Goal: Task Accomplishment & Management: Manage account settings

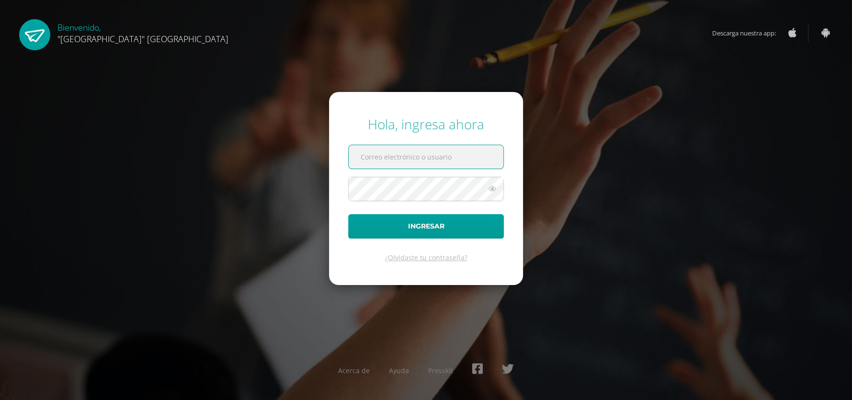
click at [378, 151] on input "text" at bounding box center [426, 156] width 155 height 23
type input "joselyn@lasallechiquimula.edu.gt"
click at [348, 214] on button "Ingresar" at bounding box center [426, 226] width 156 height 24
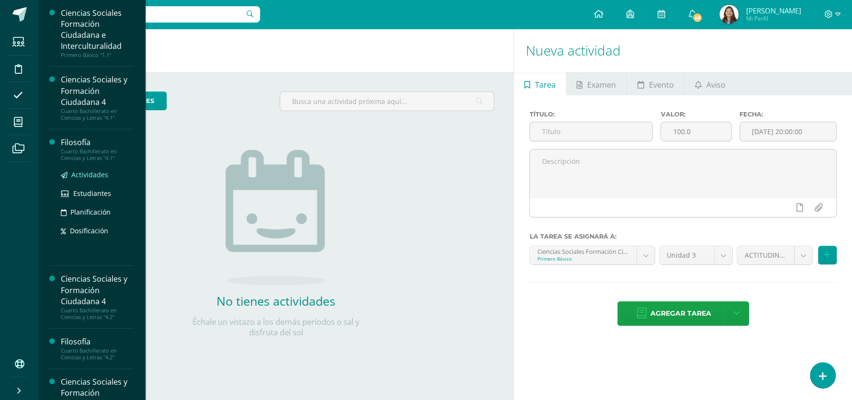
click at [93, 176] on span "Actividades" at bounding box center [89, 174] width 37 height 9
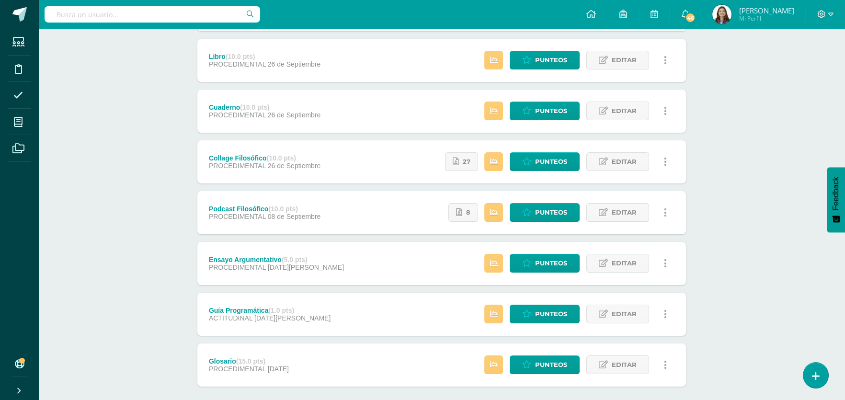
scroll to position [423, 0]
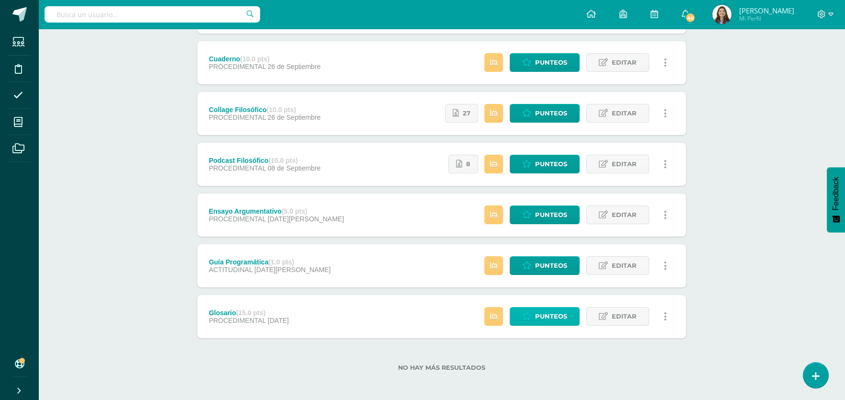
click at [546, 317] on span "Punteos" at bounding box center [551, 317] width 32 height 18
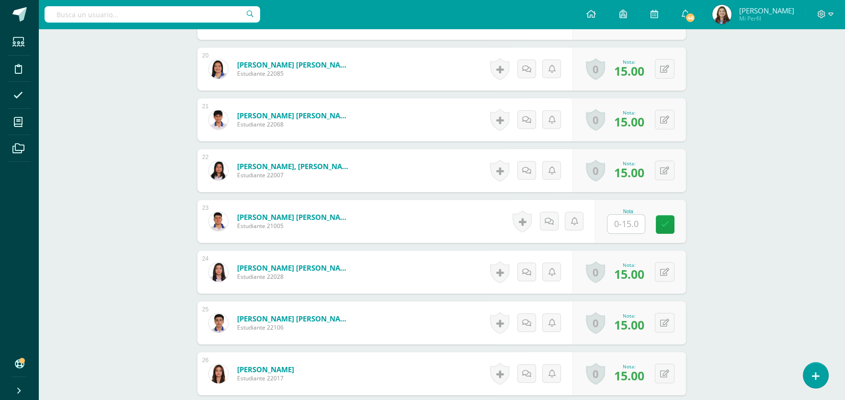
scroll to position [1301, 0]
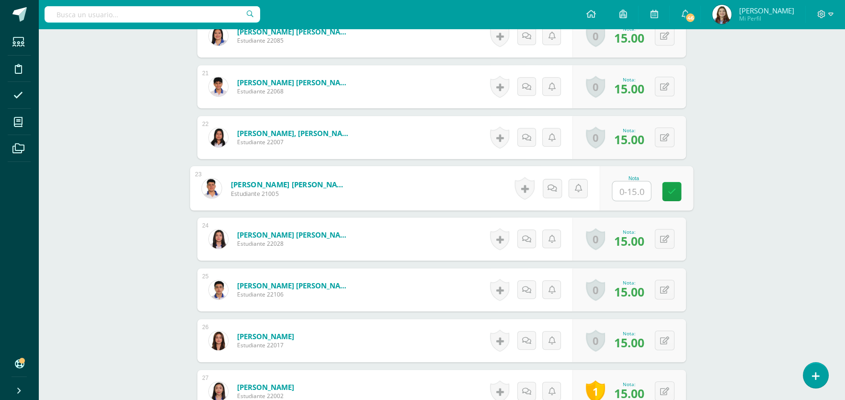
click at [629, 196] on input "text" at bounding box center [632, 191] width 38 height 19
type input "15"
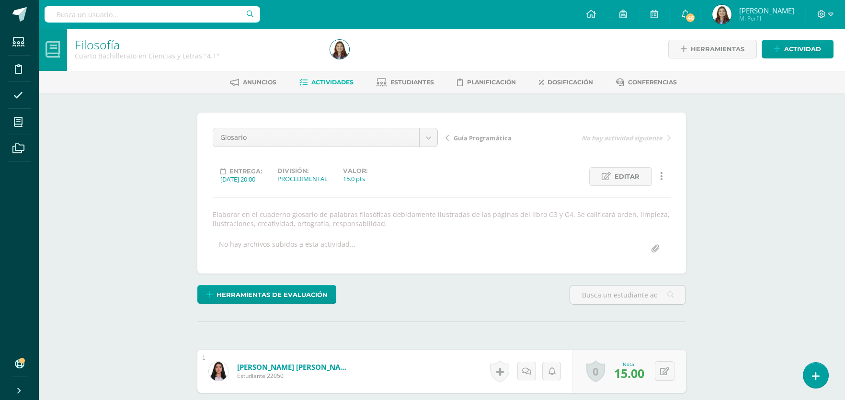
scroll to position [0, 0]
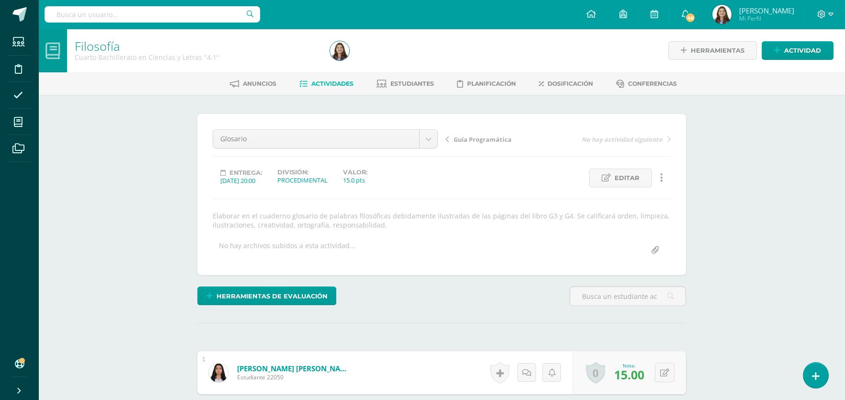
click at [446, 137] on icon at bounding box center [446, 139] width 3 height 7
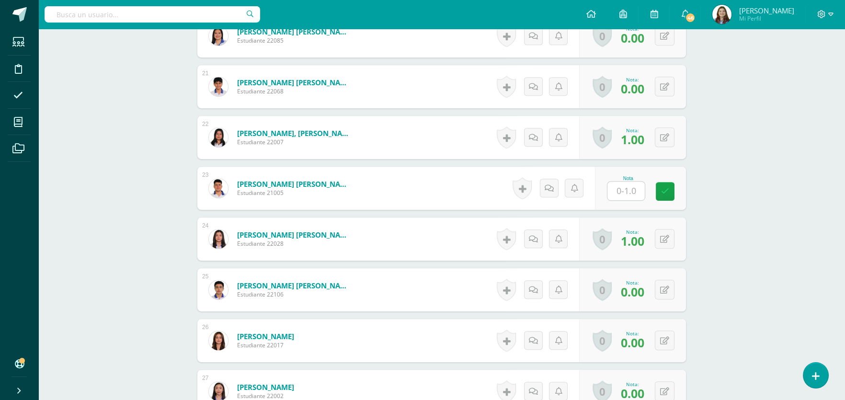
scroll to position [1284, 0]
click at [630, 195] on input "text" at bounding box center [632, 190] width 38 height 19
type input "0"
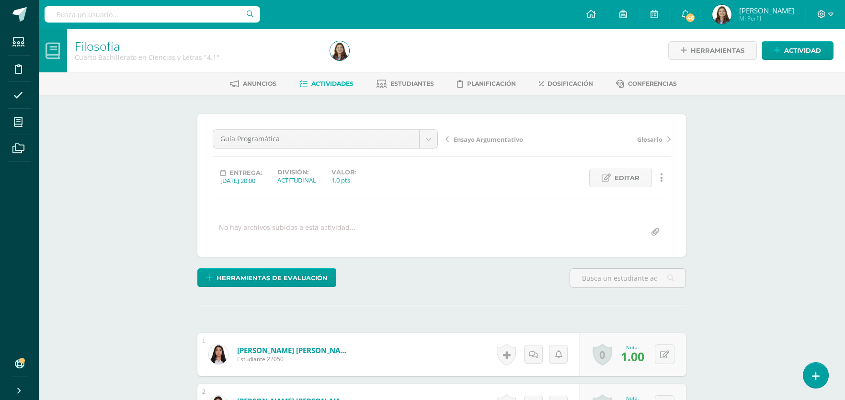
scroll to position [0, 0]
click at [457, 139] on span "Ensayo Argumentativo" at bounding box center [488, 139] width 69 height 9
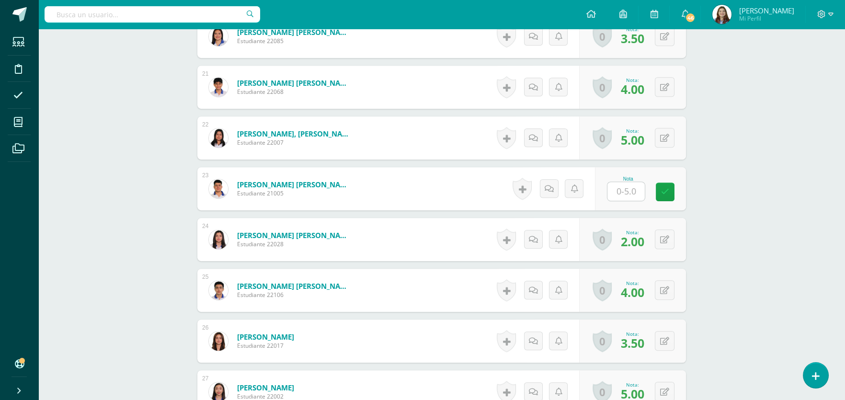
scroll to position [1301, 0]
click at [629, 187] on input "text" at bounding box center [625, 191] width 37 height 19
type input "5"
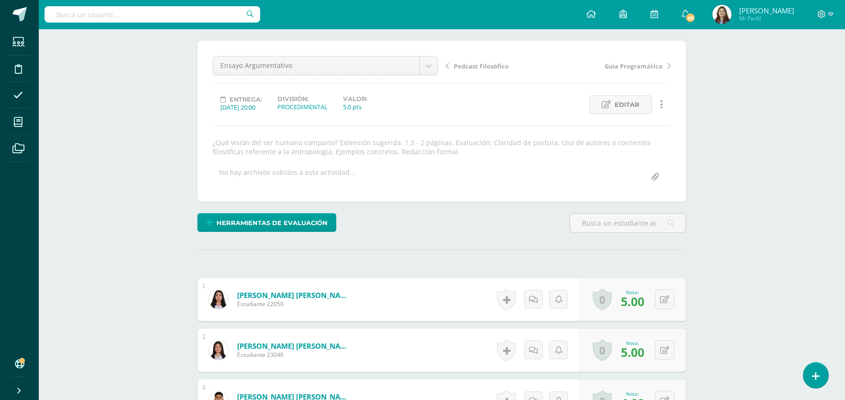
scroll to position [57, 0]
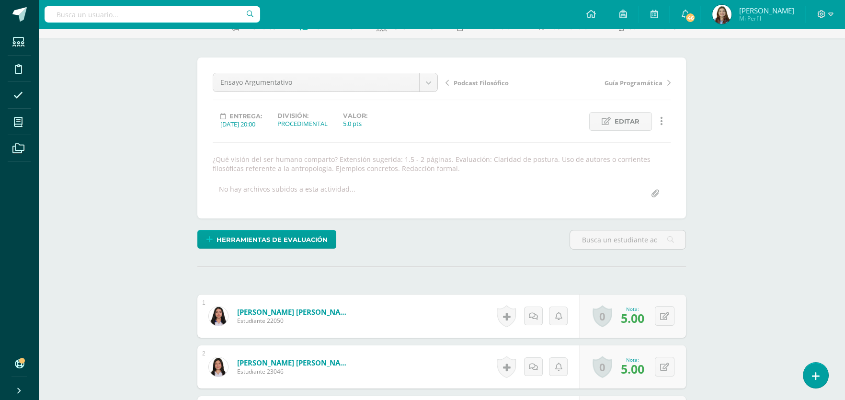
click at [494, 87] on div "Podcast Filosófico Guía Programática" at bounding box center [558, 86] width 233 height 27
click at [492, 83] on span "Podcast Filosófico" at bounding box center [481, 83] width 55 height 9
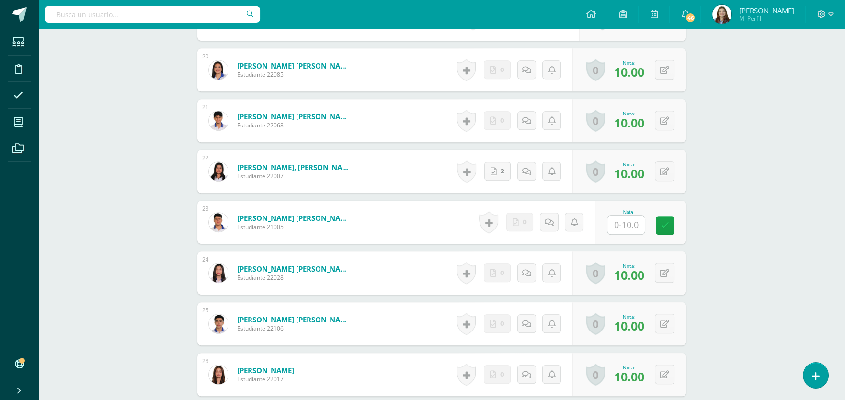
scroll to position [1321, 0]
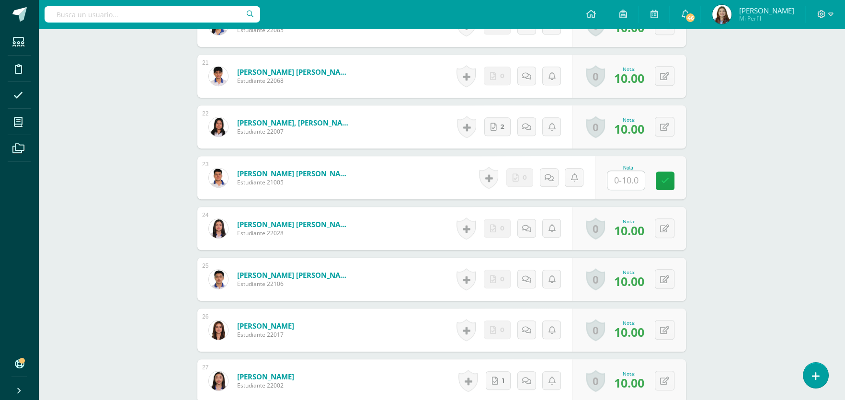
click at [633, 165] on div "Nota" at bounding box center [628, 177] width 42 height 25
click at [633, 171] on input "text" at bounding box center [625, 180] width 37 height 19
type input "10"
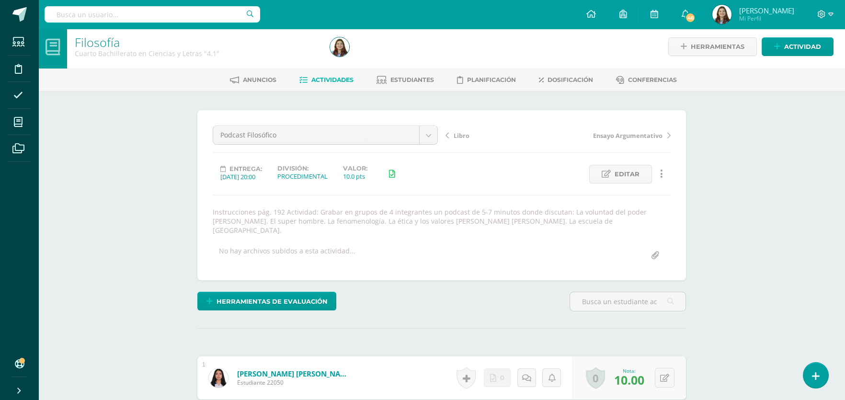
scroll to position [0, 0]
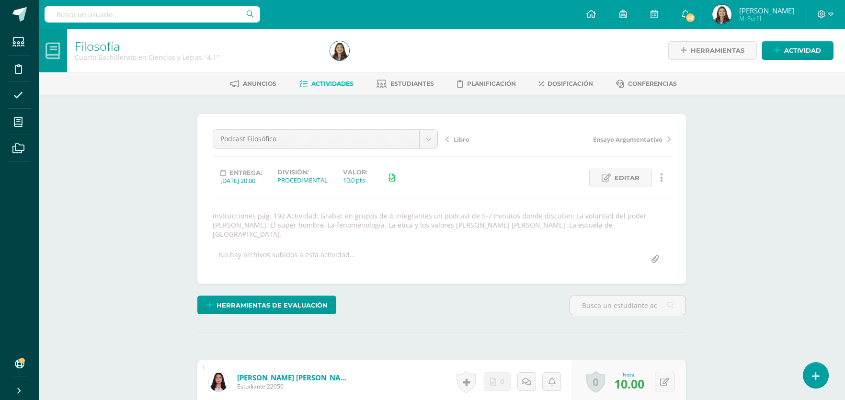
click at [455, 139] on span "Libro" at bounding box center [462, 139] width 16 height 9
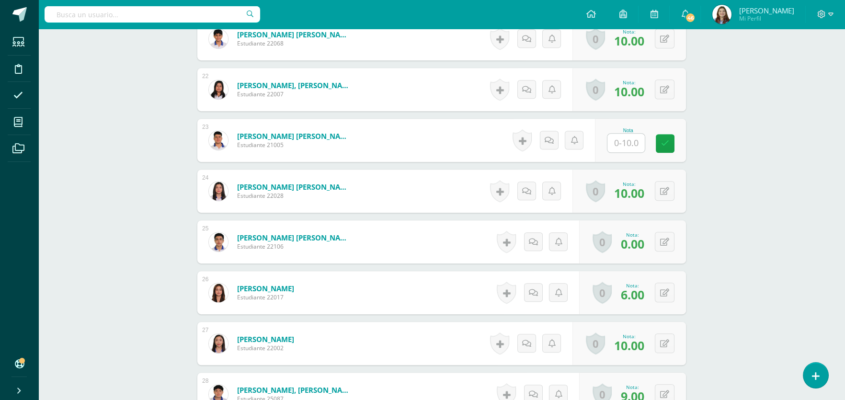
scroll to position [1341, 0]
click at [628, 147] on input "text" at bounding box center [625, 142] width 37 height 19
type input "10"
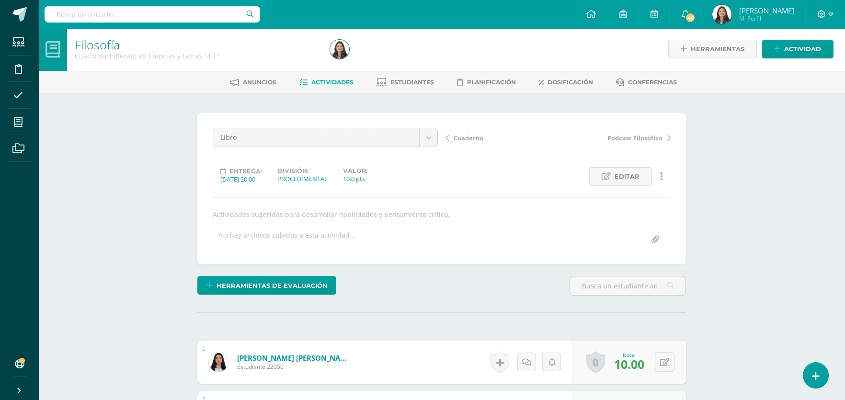
scroll to position [0, 0]
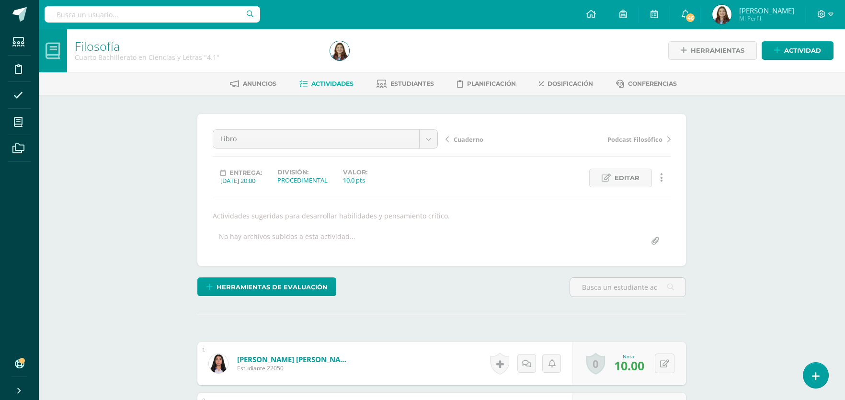
click at [467, 139] on span "Cuaderno" at bounding box center [469, 139] width 30 height 9
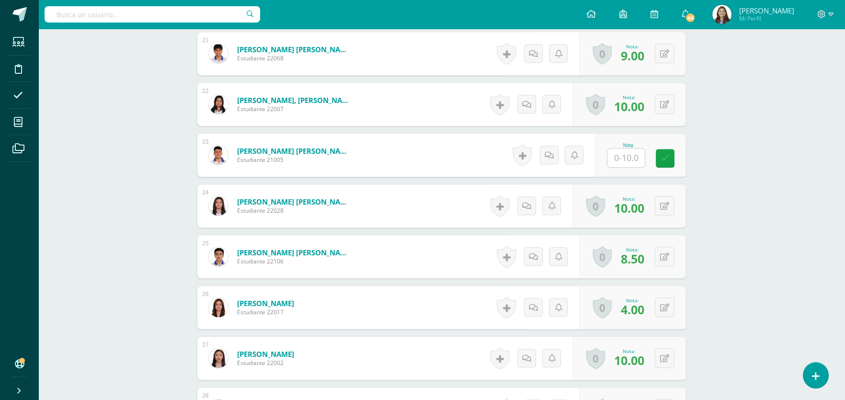
scroll to position [1295, 0]
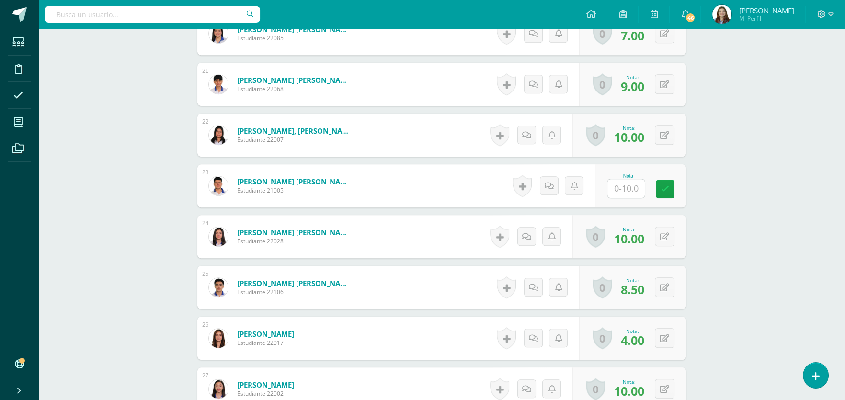
click at [635, 185] on input "text" at bounding box center [625, 188] width 37 height 19
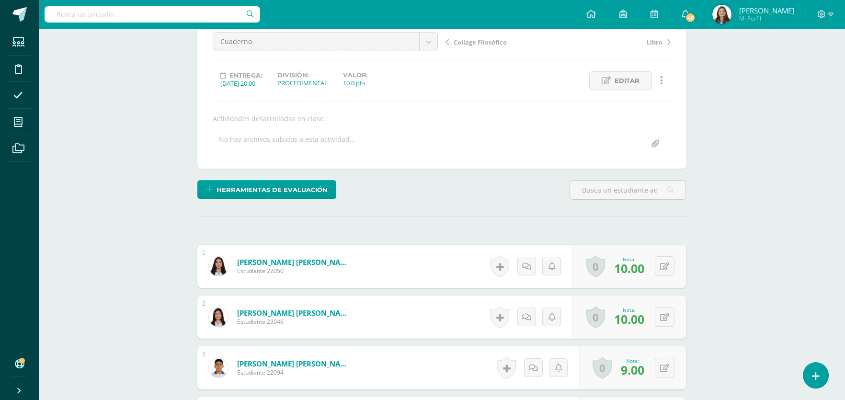
scroll to position [0, 0]
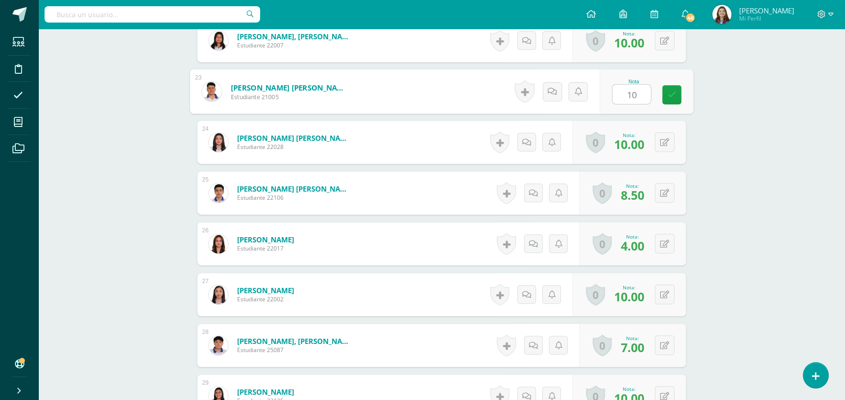
type input "10"
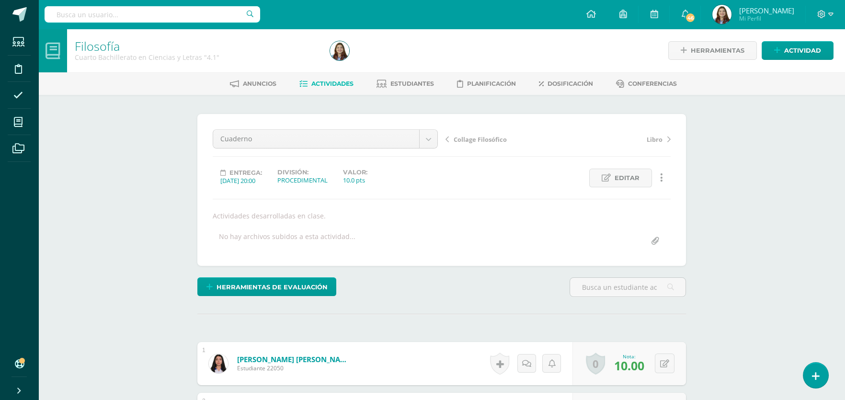
click at [471, 139] on span "Collage Filosófico" at bounding box center [480, 139] width 53 height 9
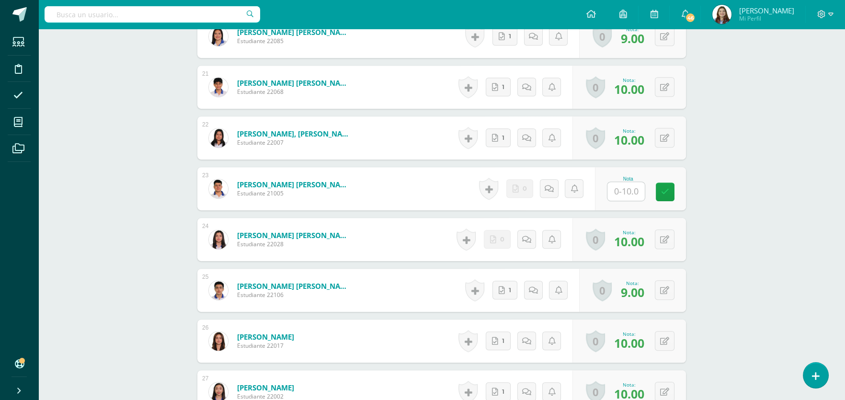
scroll to position [1301, 0]
click at [638, 186] on input "text" at bounding box center [632, 191] width 38 height 19
type input "9"
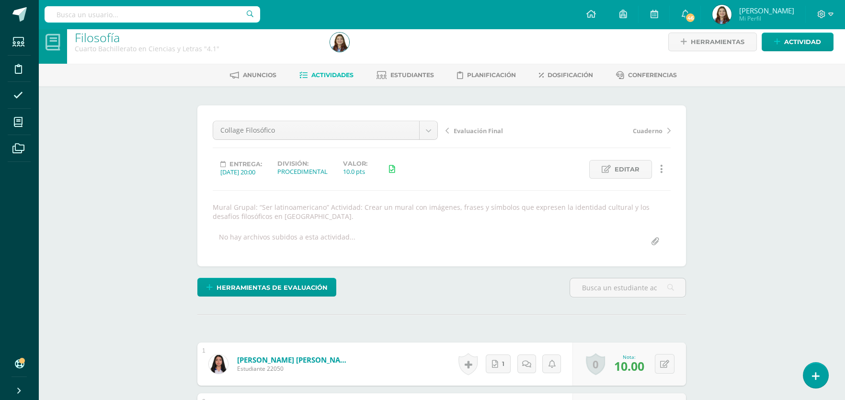
scroll to position [0, 0]
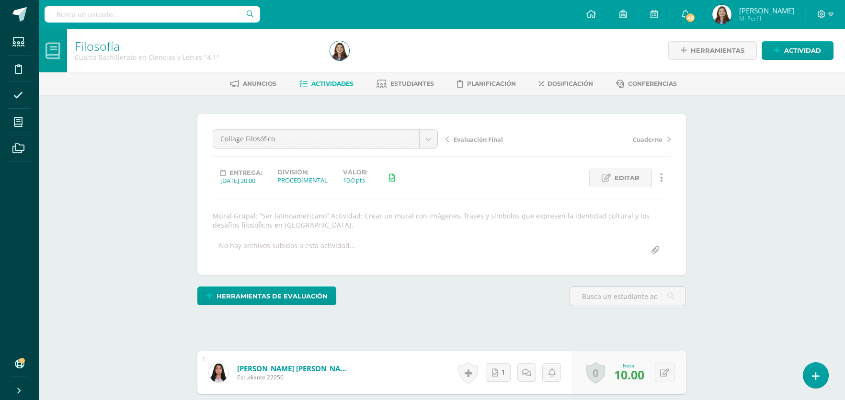
click at [485, 138] on span "Evaluación Final" at bounding box center [478, 139] width 49 height 9
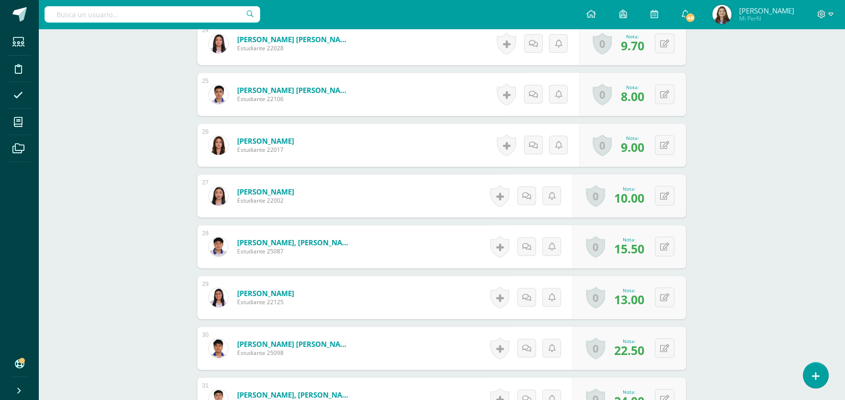
scroll to position [1391, 0]
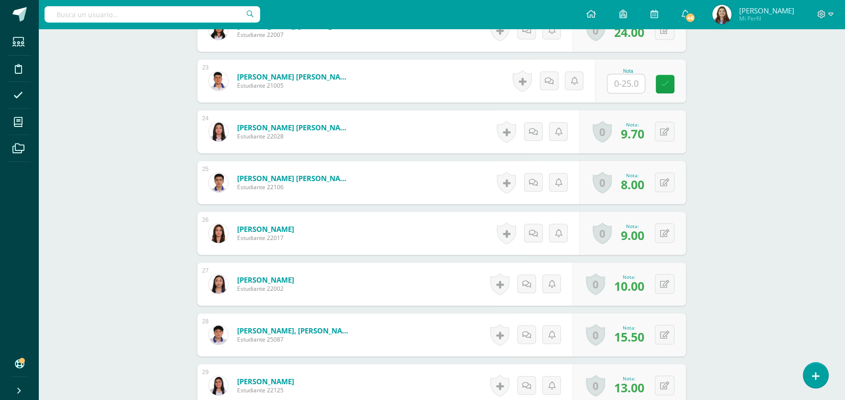
click at [626, 86] on input "text" at bounding box center [625, 83] width 37 height 19
type input "24"
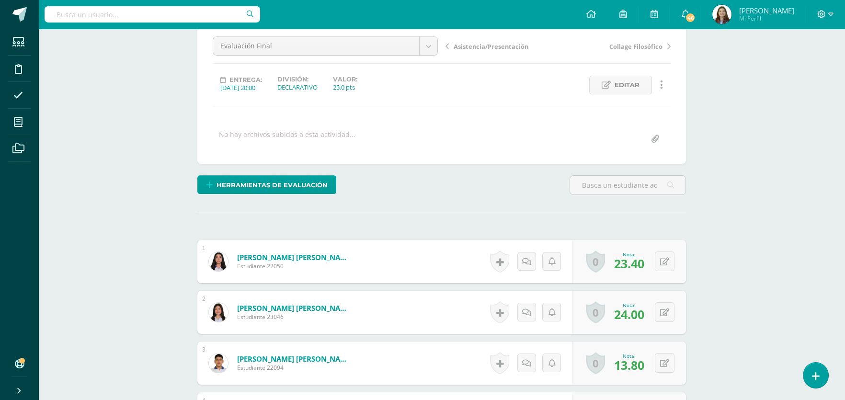
scroll to position [0, 0]
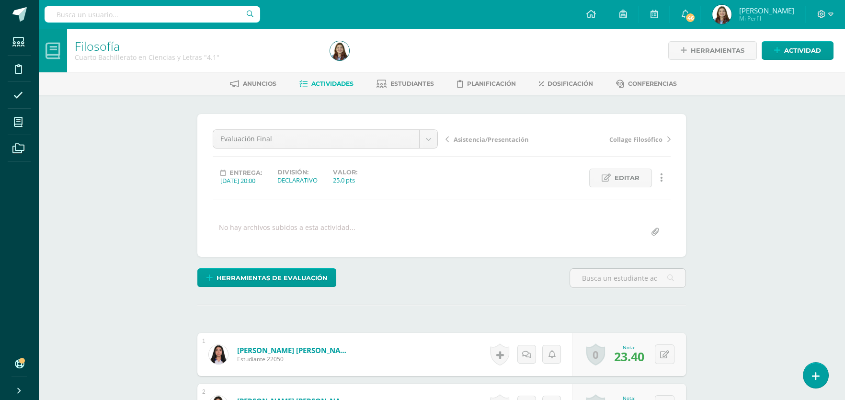
click at [482, 141] on span "Asistencia/Presentación" at bounding box center [491, 139] width 75 height 9
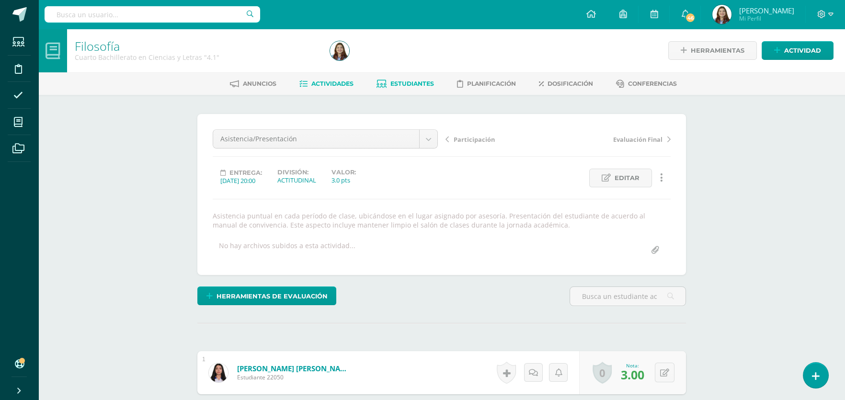
click at [416, 80] on span "Estudiantes" at bounding box center [412, 83] width 44 height 7
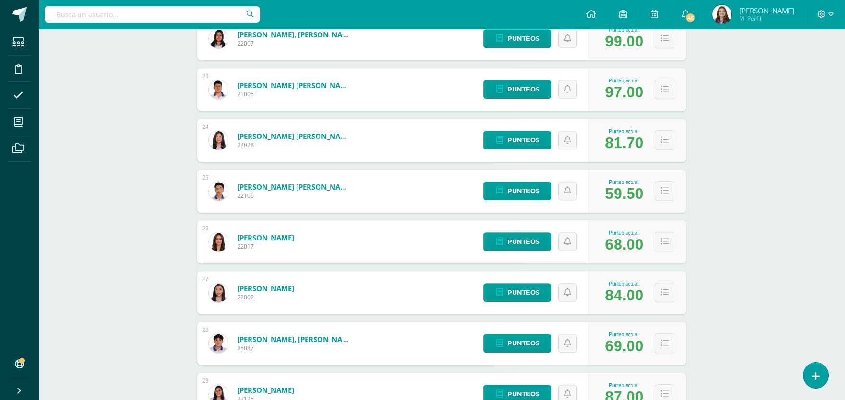
scroll to position [1209, 0]
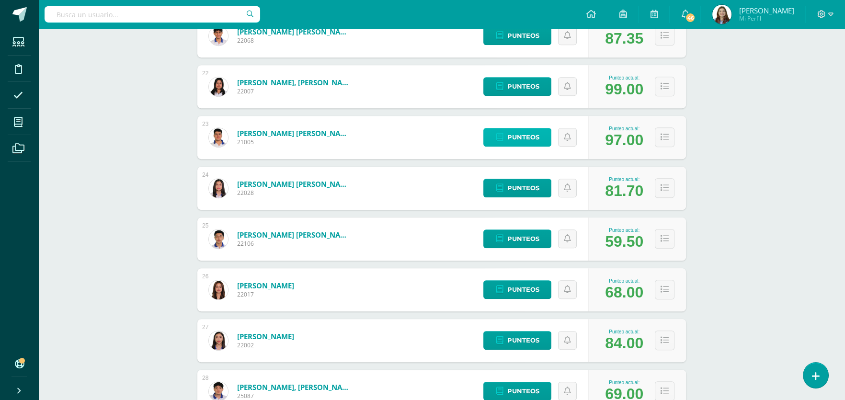
click at [537, 137] on span "Punteos" at bounding box center [523, 137] width 32 height 18
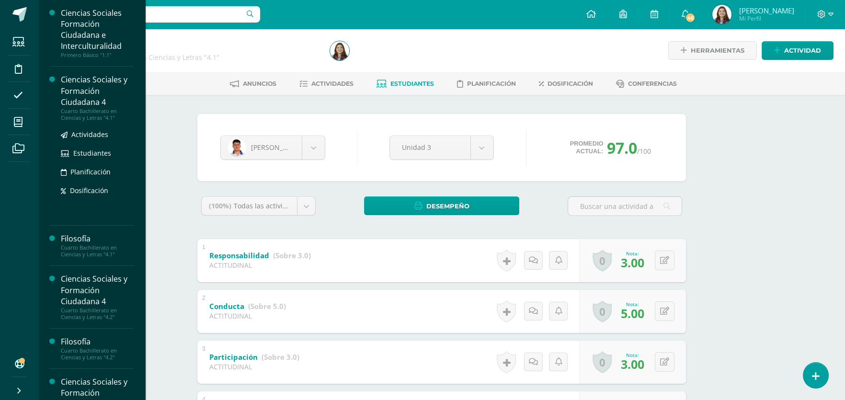
click at [89, 98] on div "Ciencias Sociales y Formación Ciudadana 4" at bounding box center [97, 90] width 73 height 33
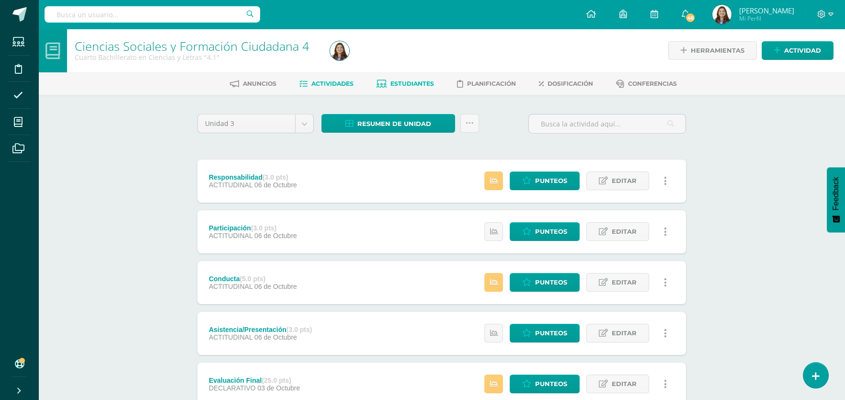
click at [408, 83] on span "Estudiantes" at bounding box center [412, 83] width 44 height 7
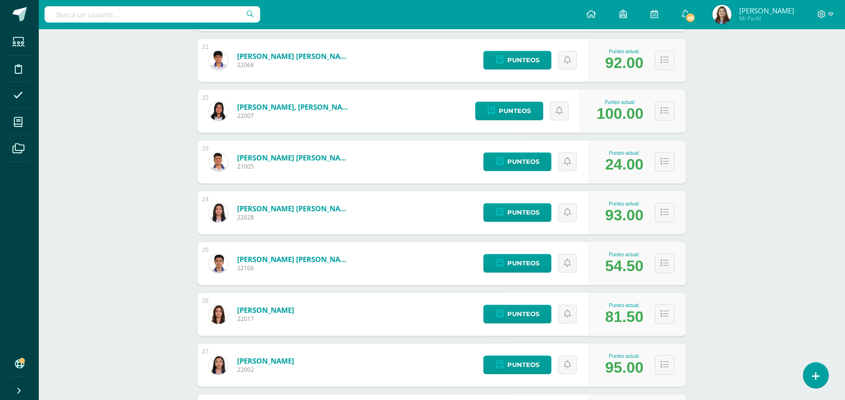
scroll to position [1181, 0]
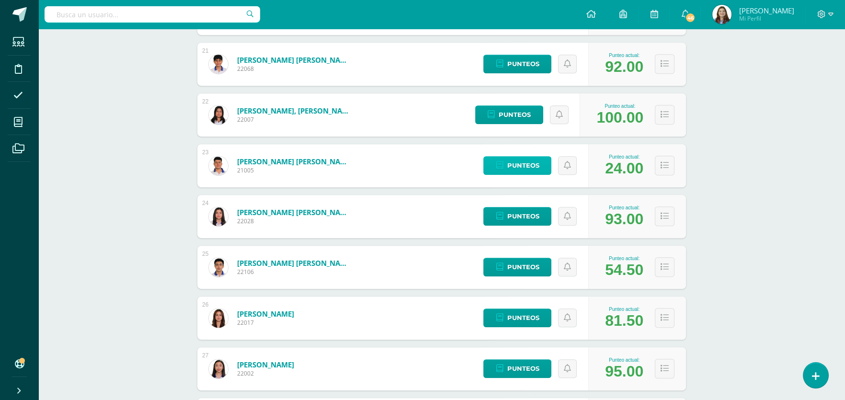
click at [521, 171] on span "Punteos" at bounding box center [523, 166] width 32 height 18
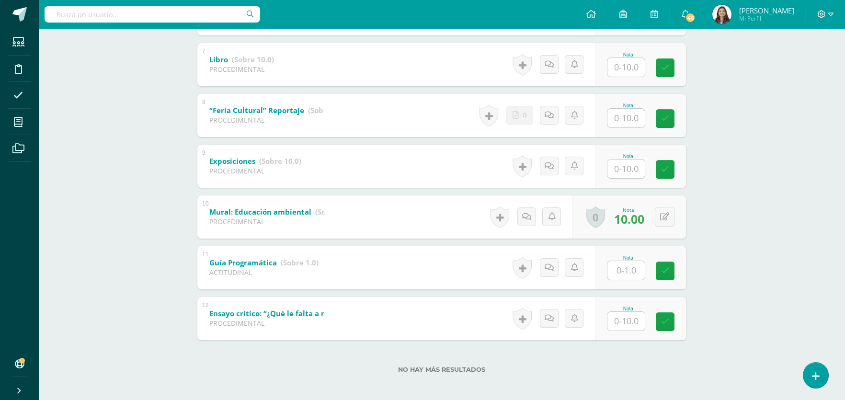
scroll to position [503, 0]
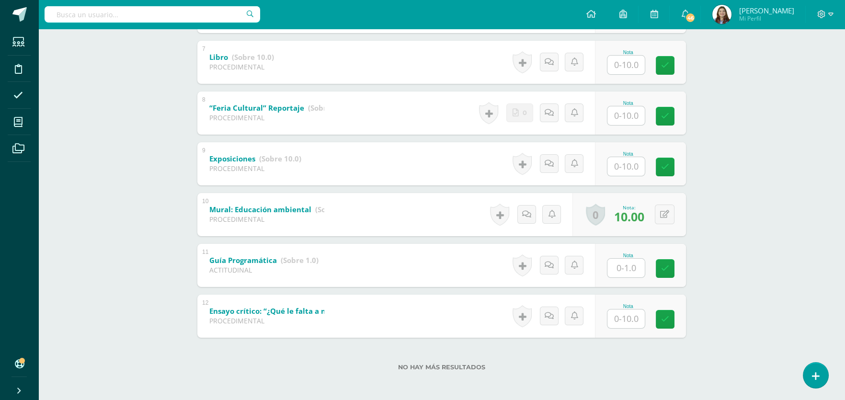
click at [631, 262] on input "text" at bounding box center [625, 268] width 37 height 19
type input "0"
click at [612, 321] on input "text" at bounding box center [625, 318] width 37 height 19
type input "10"
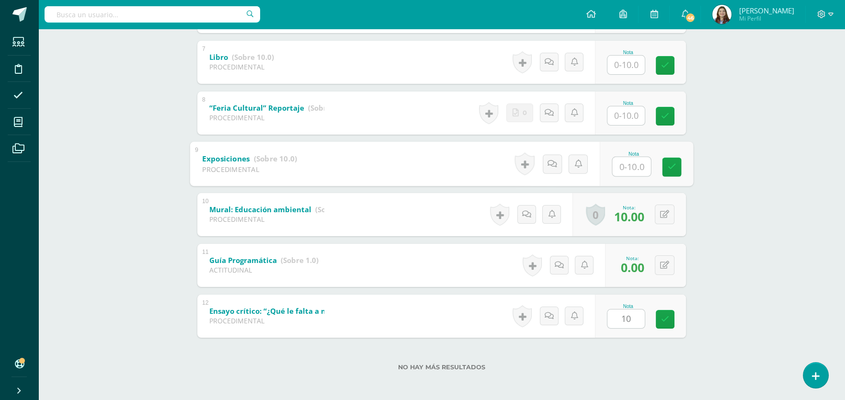
click at [623, 163] on input "text" at bounding box center [632, 166] width 38 height 19
type input "9"
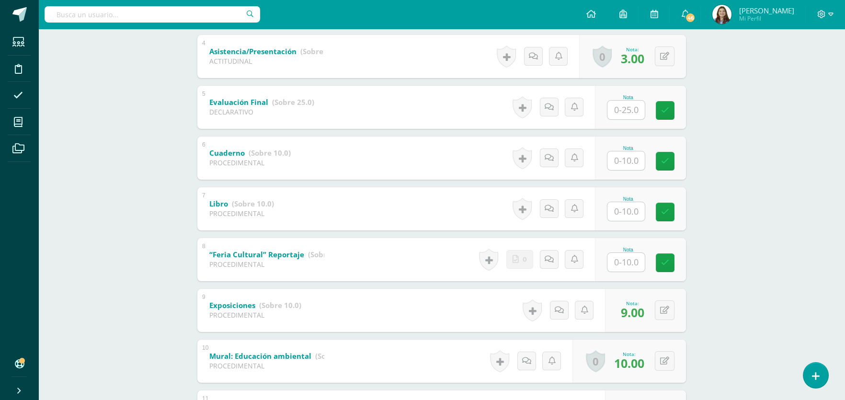
scroll to position [311, 0]
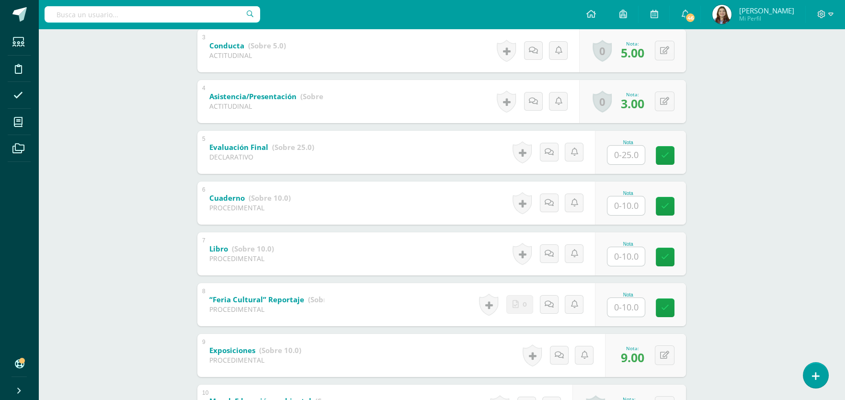
click at [631, 307] on input "text" at bounding box center [625, 307] width 37 height 19
type input "9"
click at [622, 259] on input "text" at bounding box center [632, 256] width 38 height 19
type input "10"
click at [622, 201] on input "text" at bounding box center [632, 205] width 38 height 19
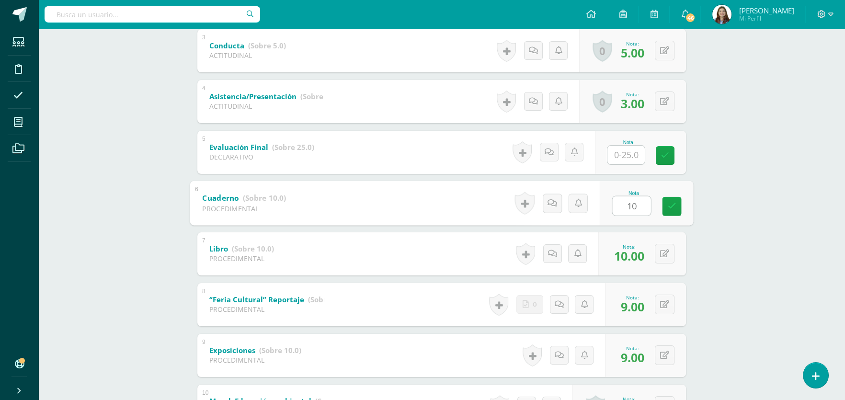
type input "10"
click at [707, 175] on div "Ciencias Sociales y Formación Ciudadana 4 Cuarto Bachillerato en Ciencias y Let…" at bounding box center [441, 155] width 807 height 876
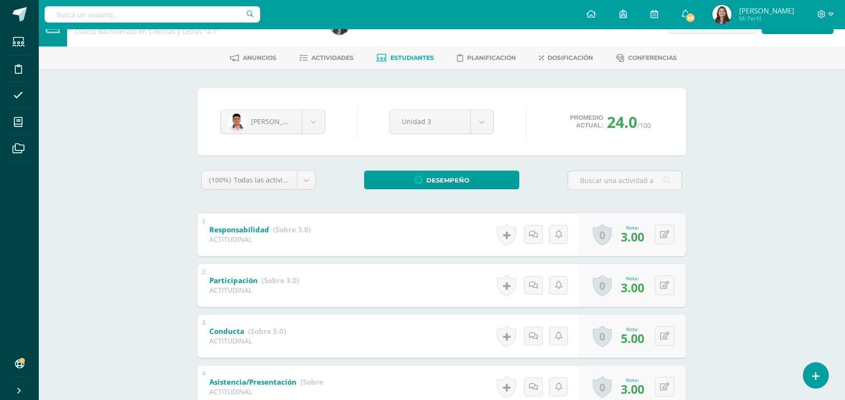
scroll to position [23, 0]
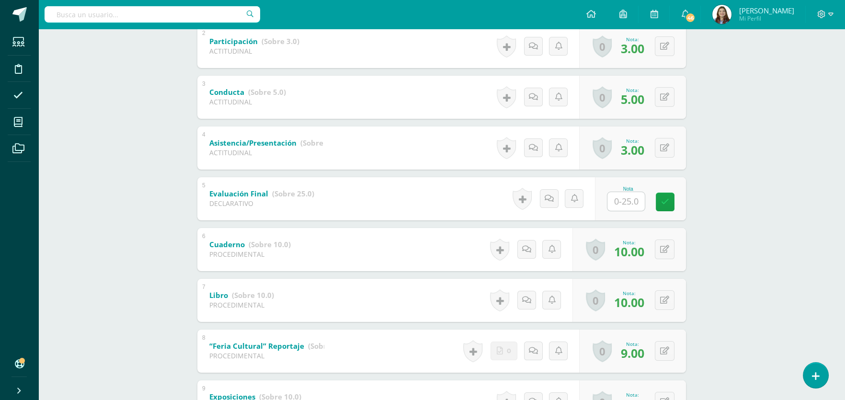
scroll to position [263, 0]
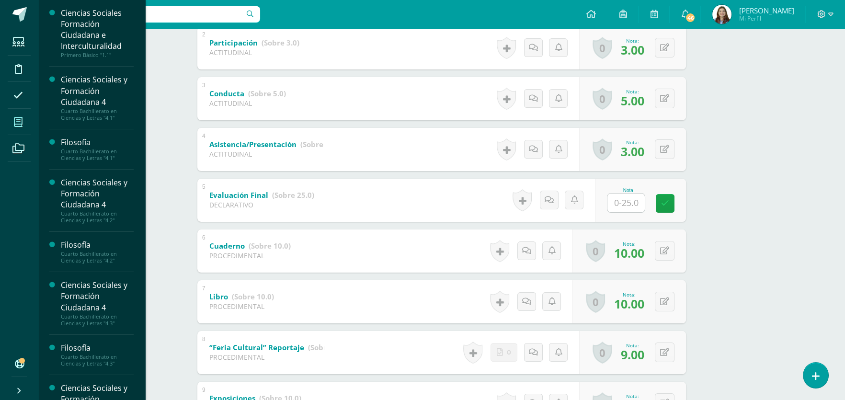
click at [15, 122] on span at bounding box center [19, 122] width 22 height 22
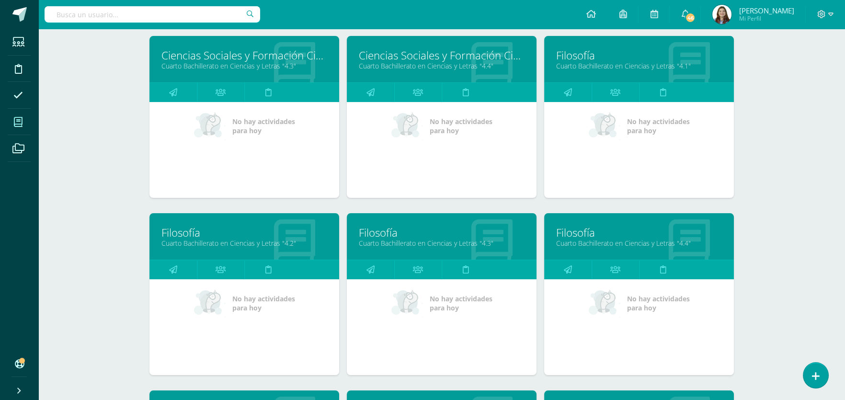
scroll to position [335, 0]
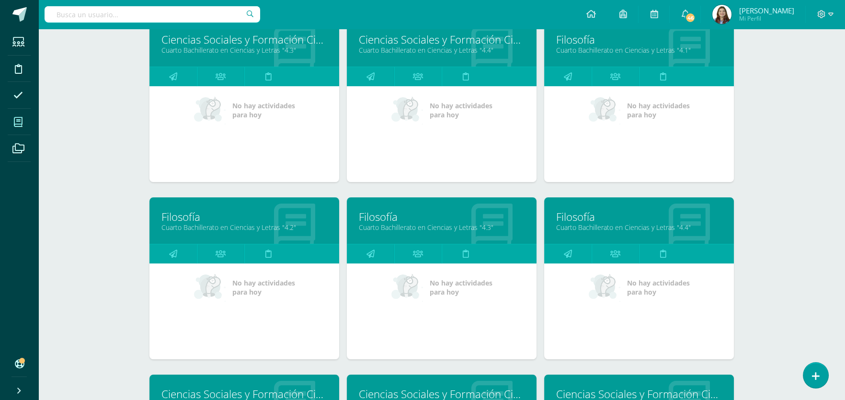
click at [673, 217] on link "Filosofía" at bounding box center [639, 216] width 166 height 15
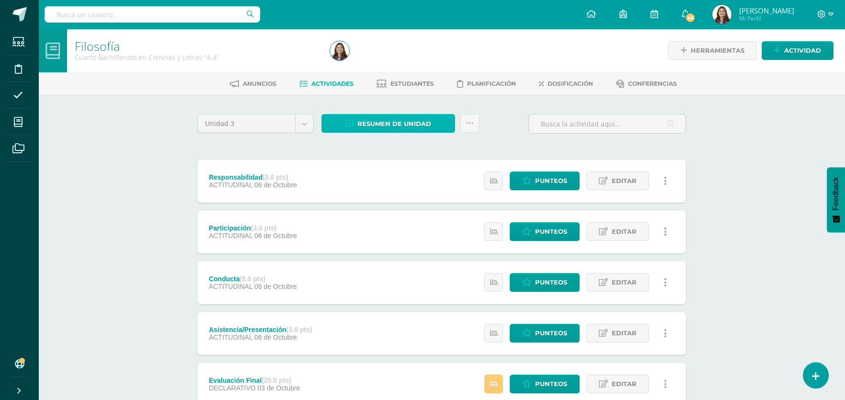
click at [385, 125] on span "Resumen de unidad" at bounding box center [394, 124] width 74 height 18
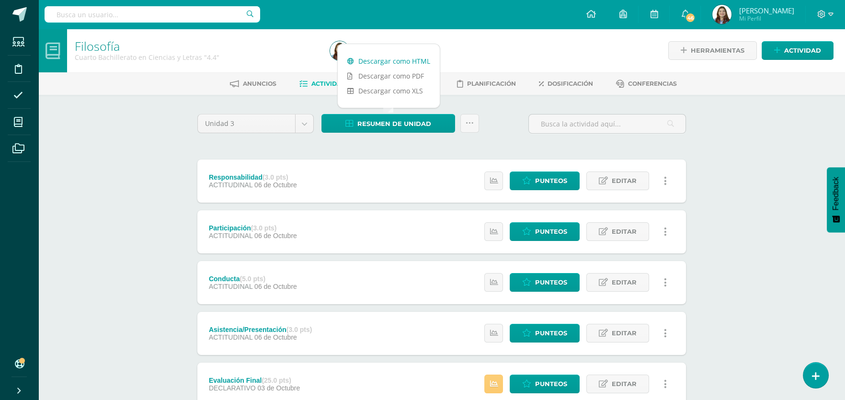
click at [390, 60] on link "Descargar como HTML" at bounding box center [389, 61] width 102 height 15
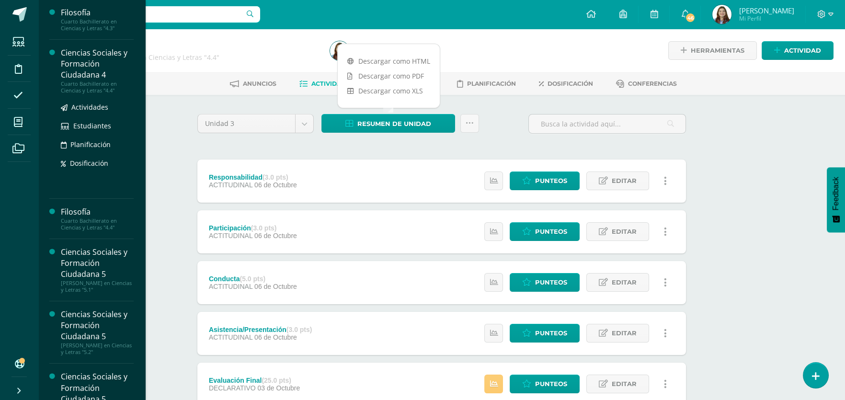
scroll to position [239, 0]
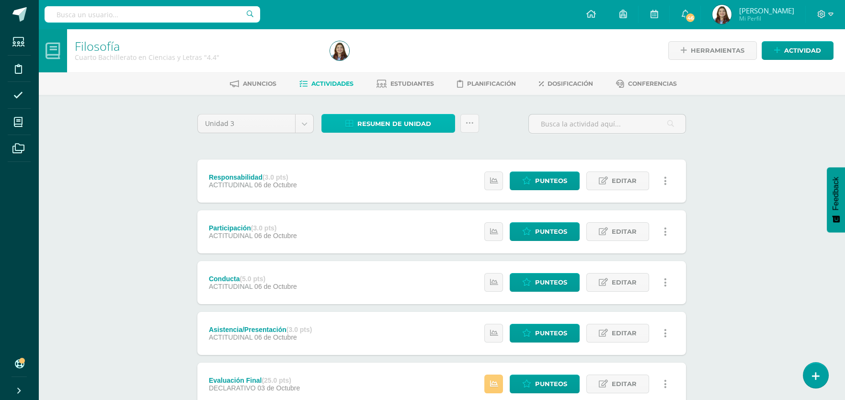
click at [419, 124] on span "Resumen de unidad" at bounding box center [394, 124] width 74 height 18
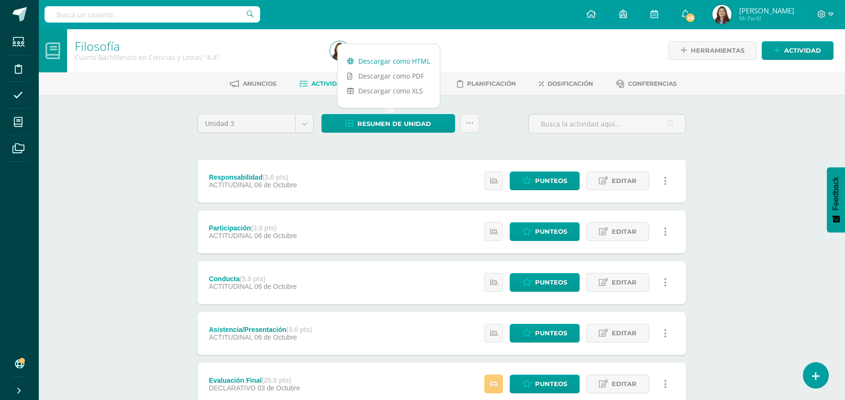
click at [371, 59] on link "Descargar como HTML" at bounding box center [389, 61] width 102 height 15
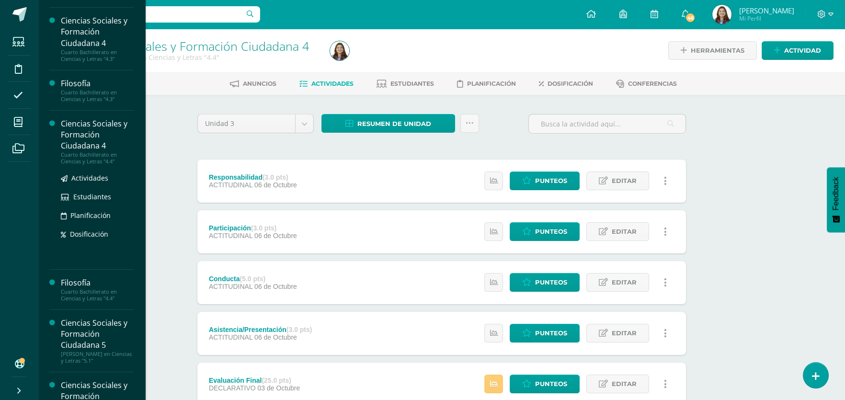
scroll to position [264, 0]
click at [96, 217] on span "Actividades" at bounding box center [89, 218] width 37 height 9
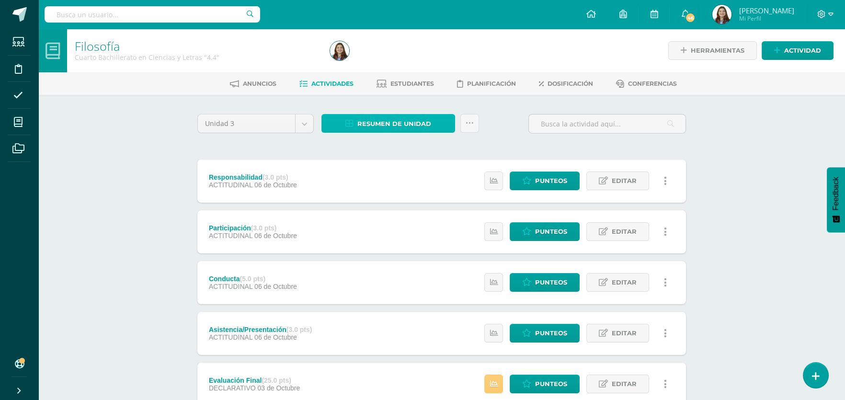
click at [406, 130] on span "Resumen de unidad" at bounding box center [394, 124] width 74 height 18
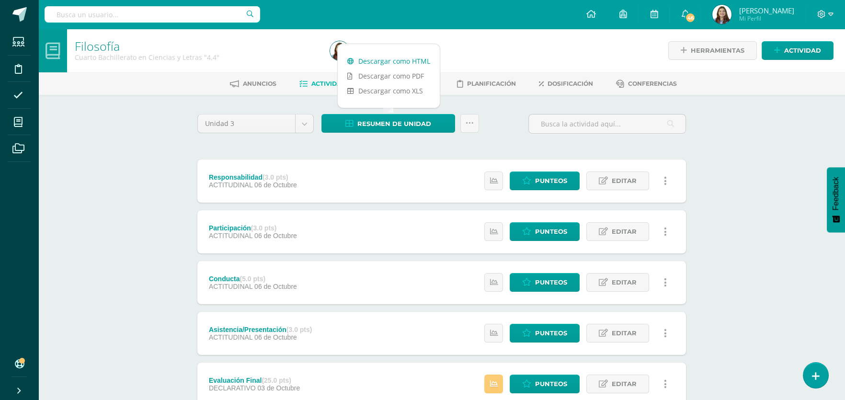
click at [385, 64] on link "Descargar como HTML" at bounding box center [389, 61] width 102 height 15
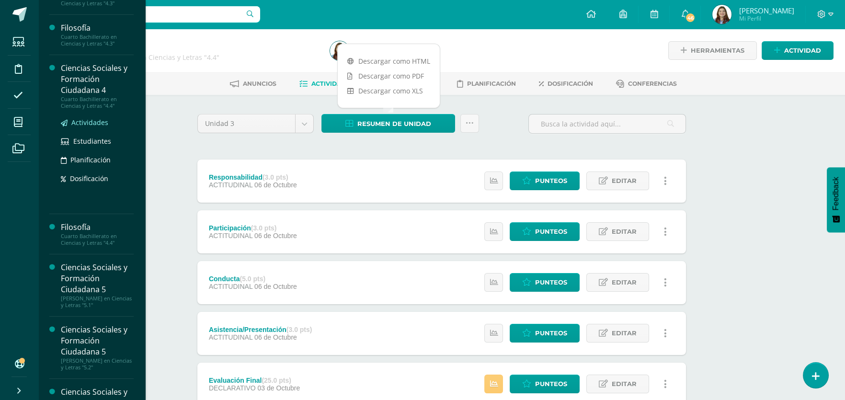
scroll to position [361, 0]
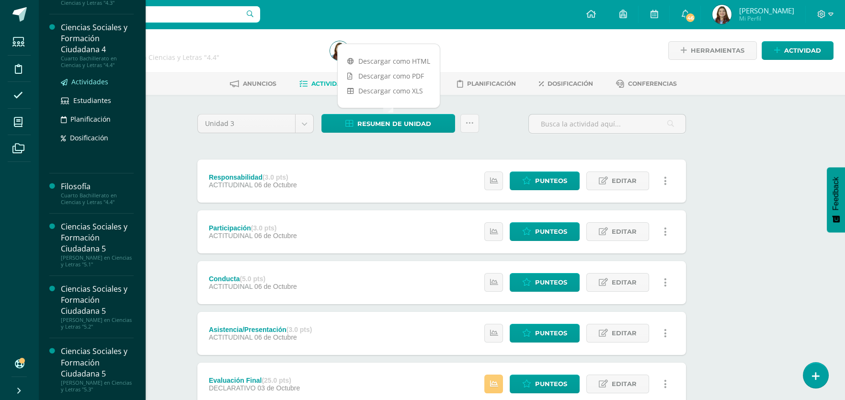
click at [98, 81] on span "Actividades" at bounding box center [89, 81] width 37 height 9
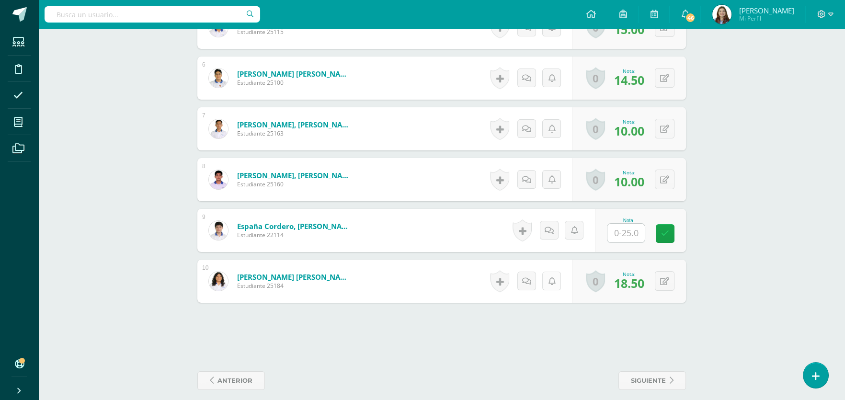
scroll to position [536, 0]
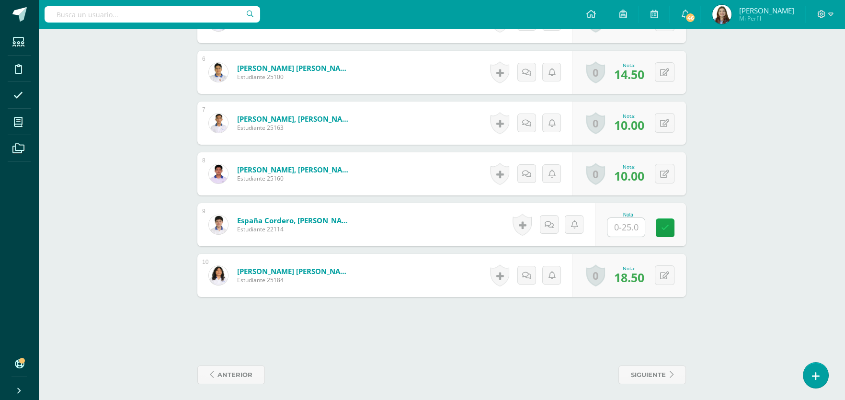
click at [626, 231] on input "text" at bounding box center [625, 227] width 37 height 19
type input "0"
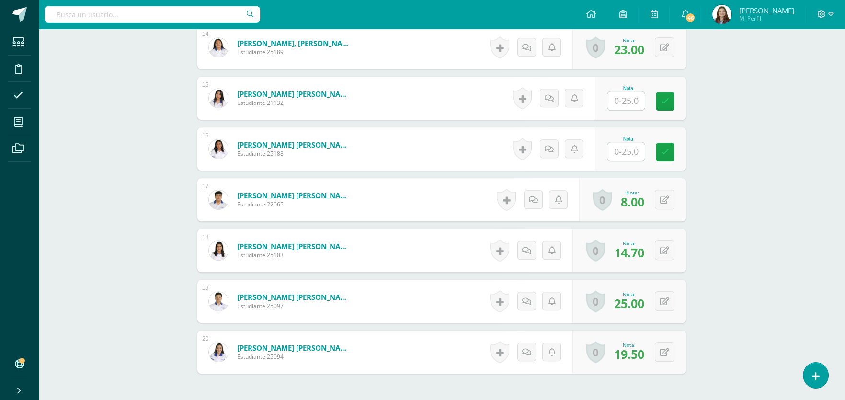
scroll to position [968, 0]
click at [627, 103] on input "text" at bounding box center [625, 100] width 37 height 19
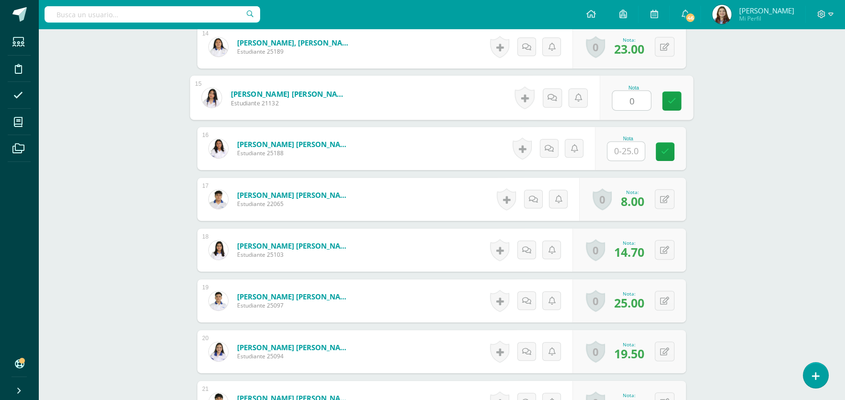
scroll to position [968, 0]
type input "0"
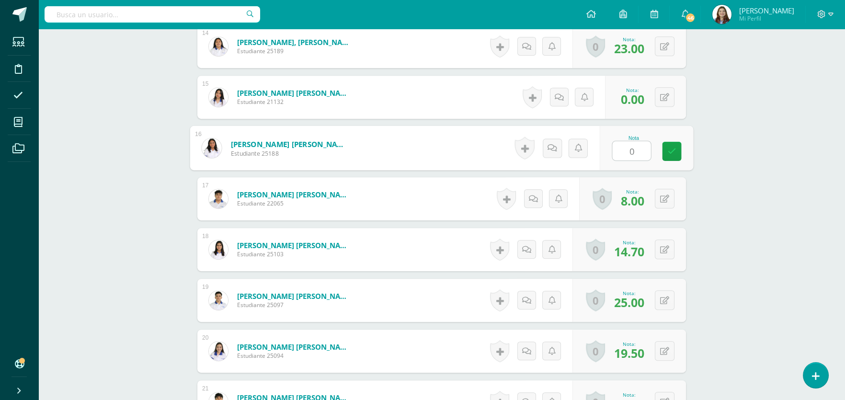
type input "0"
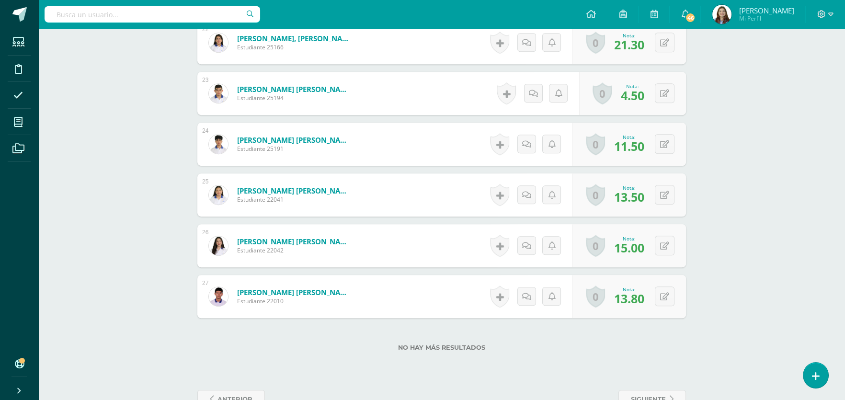
scroll to position [1402, 0]
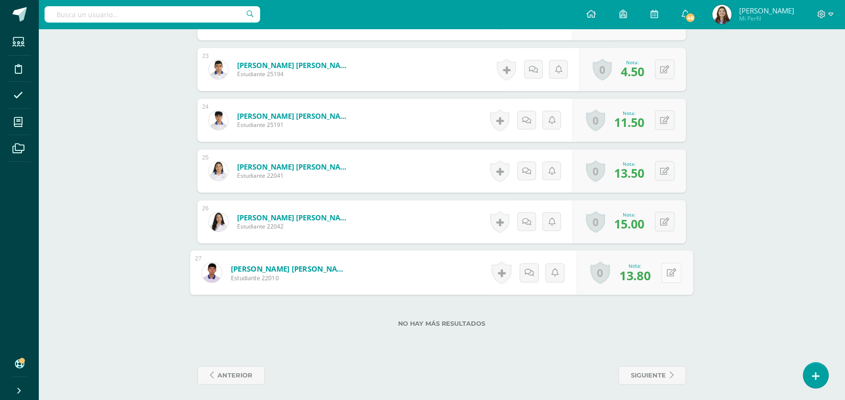
click at [664, 268] on button at bounding box center [671, 272] width 20 height 20
type input "15"
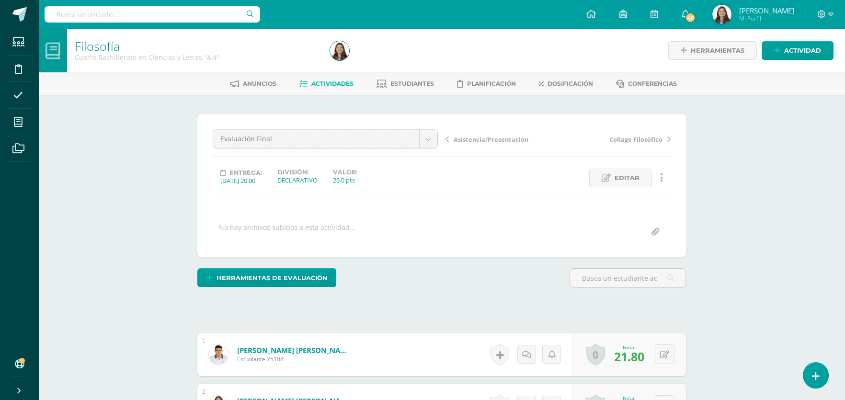
scroll to position [0, 0]
click at [404, 82] on span "Estudiantes" at bounding box center [412, 83] width 44 height 7
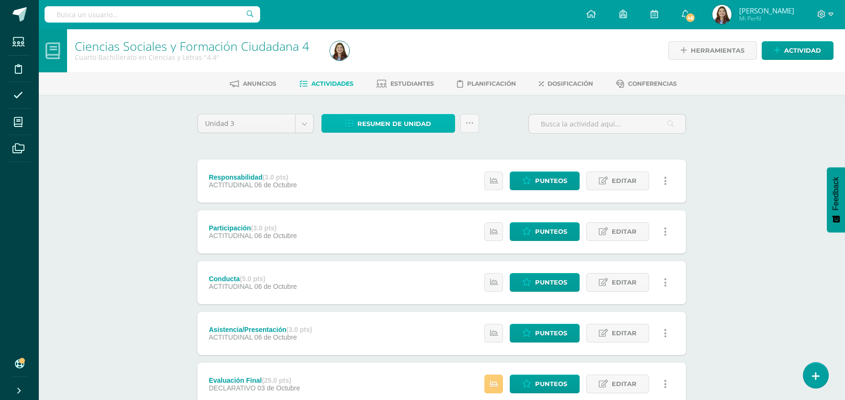
click at [365, 125] on span "Resumen de unidad" at bounding box center [394, 124] width 74 height 18
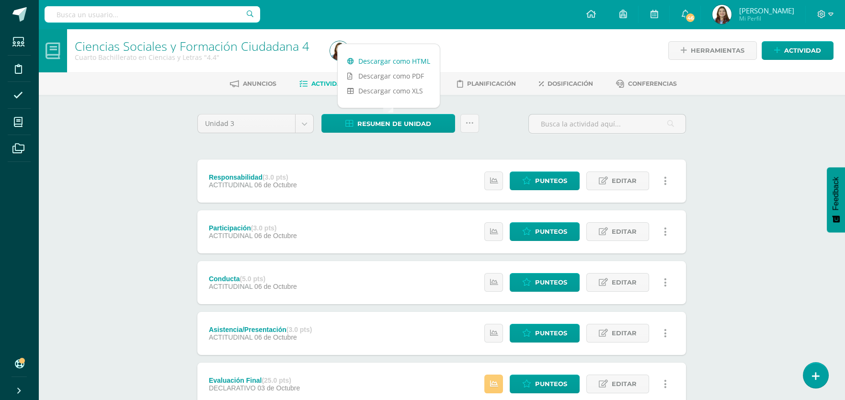
click at [384, 61] on link "Descargar como HTML" at bounding box center [389, 61] width 102 height 15
drag, startPoint x: 740, startPoint y: 177, endPoint x: 740, endPoint y: 109, distance: 68.0
click at [822, 19] on span at bounding box center [825, 14] width 16 height 11
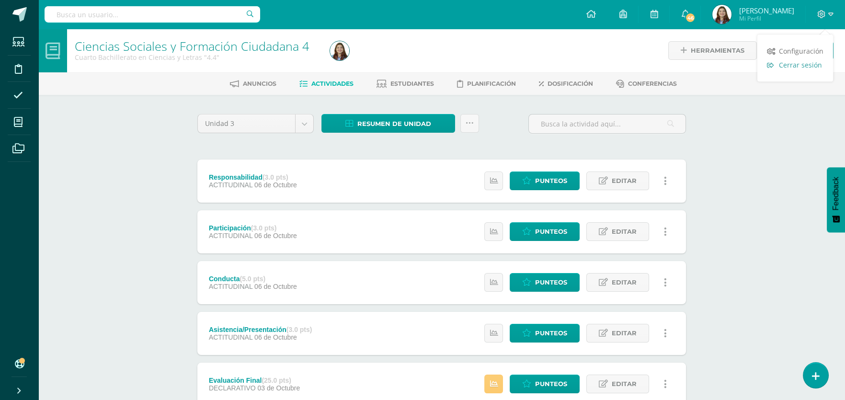
click at [817, 65] on span "Cerrar sesión" at bounding box center [800, 64] width 43 height 9
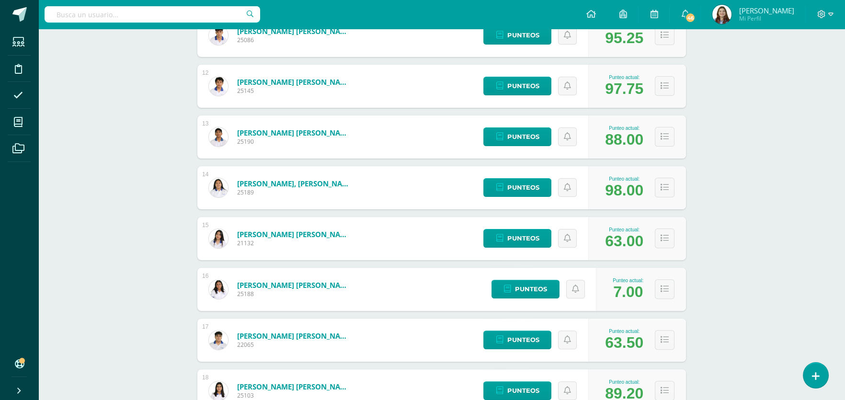
scroll to position [874, 0]
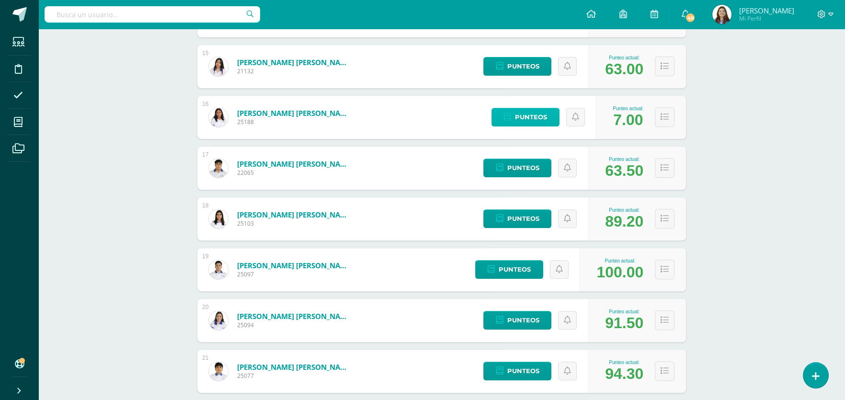
click at [537, 115] on span "Punteos" at bounding box center [531, 117] width 32 height 18
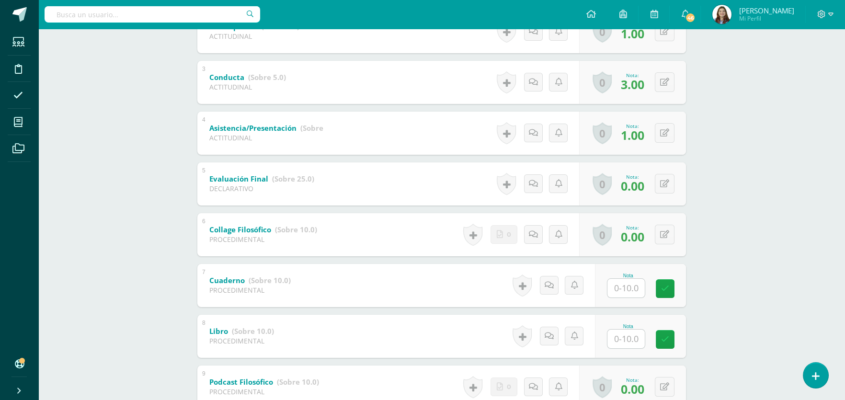
scroll to position [398, 0]
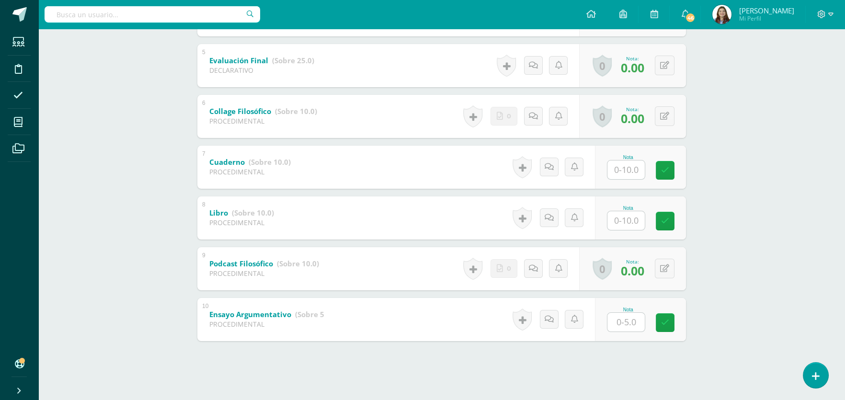
click at [628, 168] on input "text" at bounding box center [625, 169] width 37 height 19
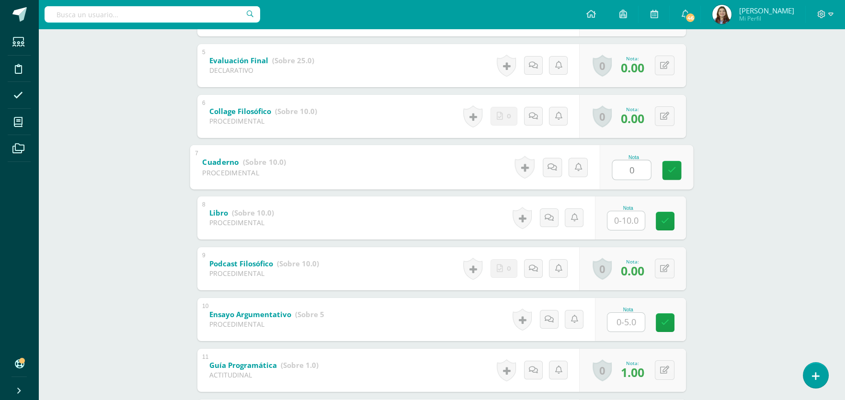
type input "0"
click at [625, 214] on input "text" at bounding box center [625, 220] width 37 height 19
type input "0"
click at [613, 329] on input "text" at bounding box center [625, 322] width 37 height 19
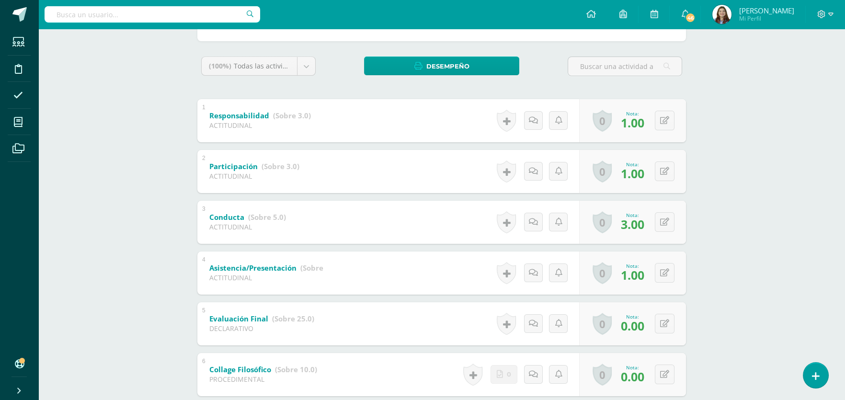
scroll to position [0, 0]
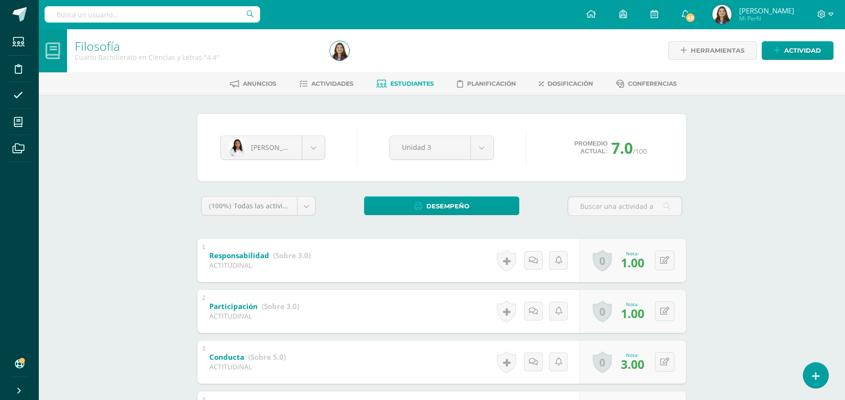
type input "0"
drag, startPoint x: 793, startPoint y: 196, endPoint x: 781, endPoint y: 196, distance: 12.0
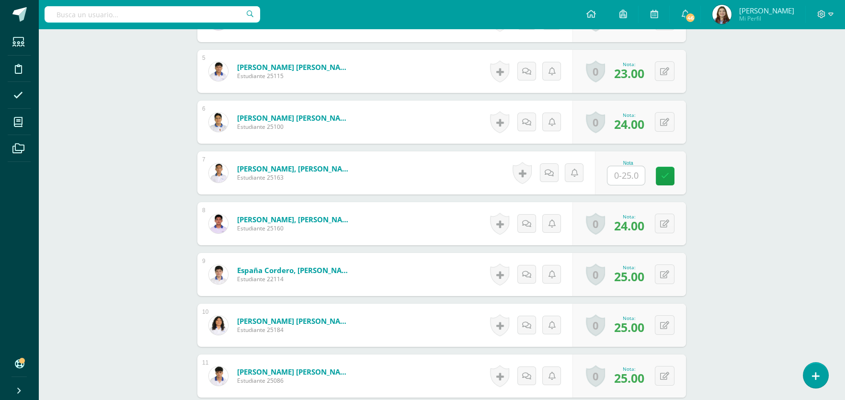
scroll to position [575, 0]
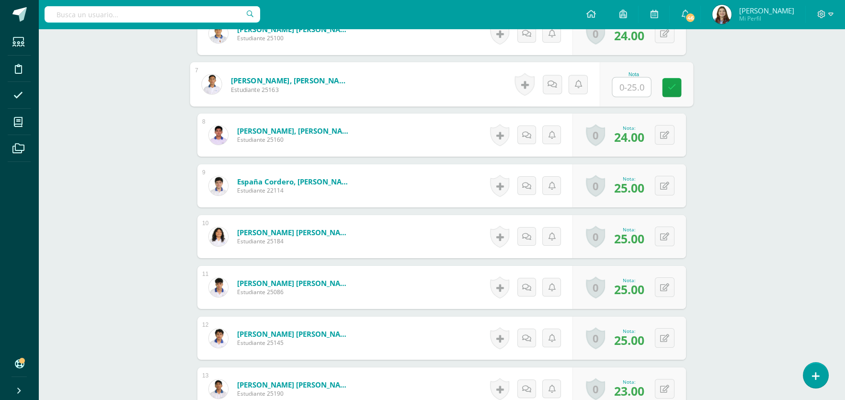
click at [621, 93] on input "text" at bounding box center [632, 87] width 38 height 19
type input "0"
click at [690, 114] on div "¿Estás seguro que quieres eliminar esta actividad? Esto borrará la actividad y …" at bounding box center [441, 375] width 527 height 1711
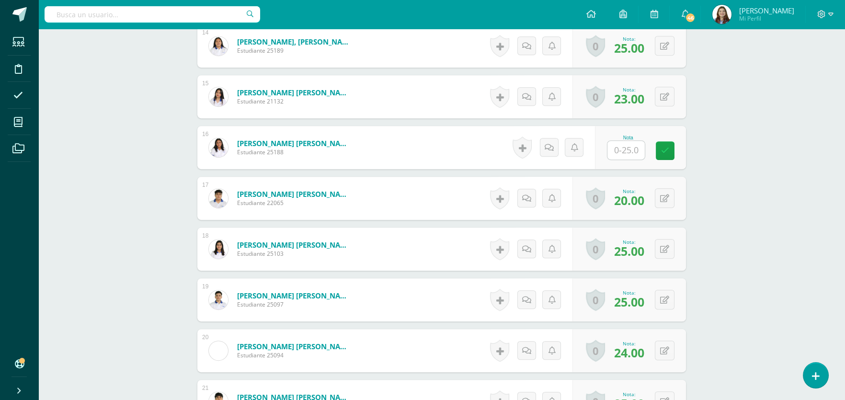
scroll to position [1055, 0]
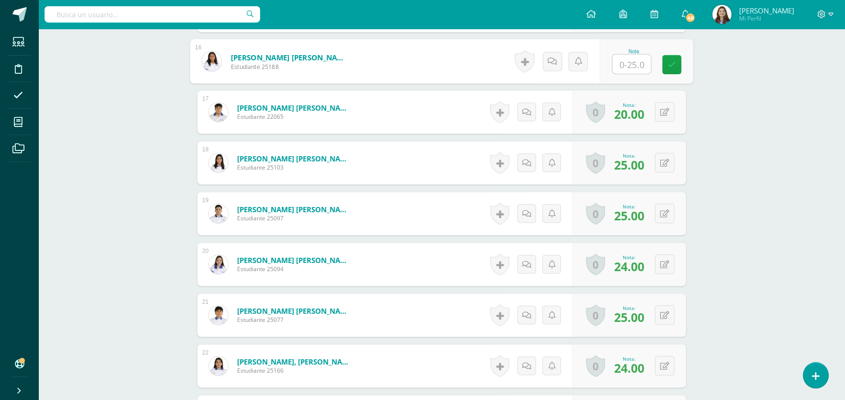
click at [622, 61] on input "text" at bounding box center [632, 64] width 38 height 19
type input "0"
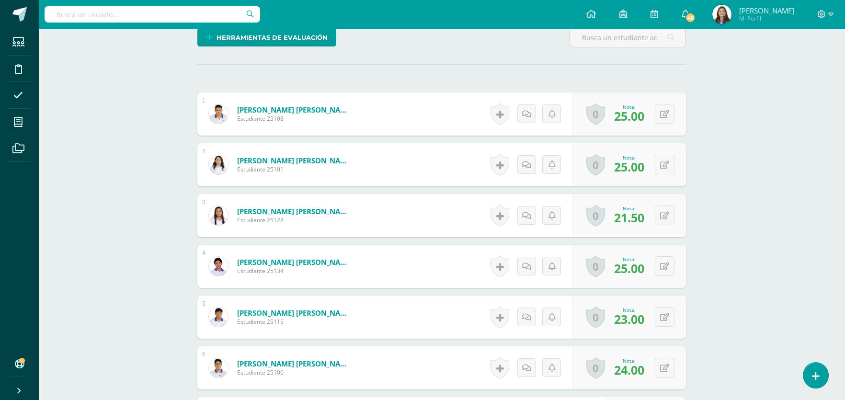
scroll to position [49, 0]
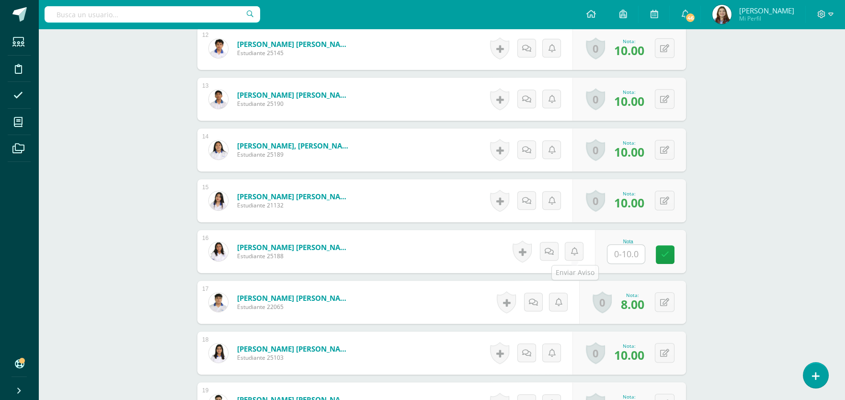
scroll to position [923, 0]
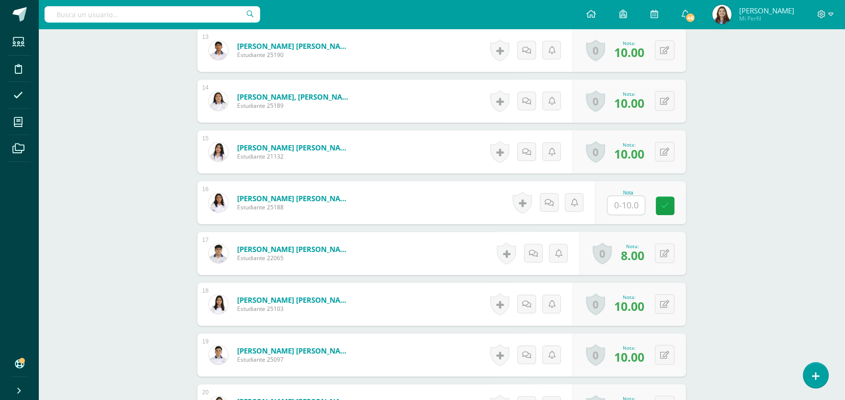
click at [628, 209] on input "text" at bounding box center [625, 205] width 37 height 19
type input "0"
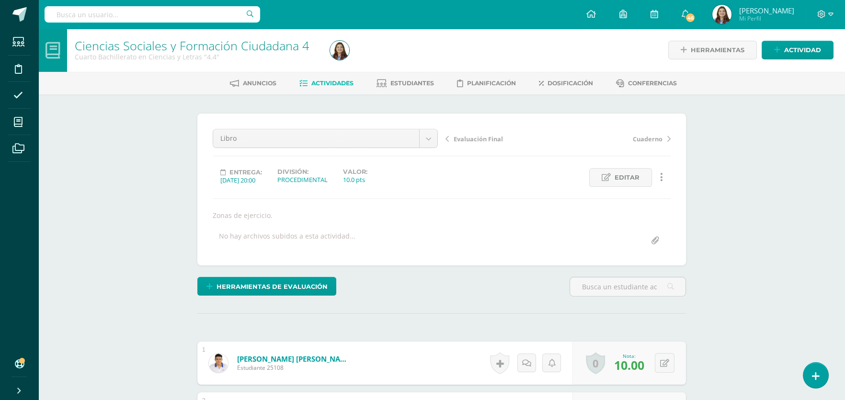
scroll to position [0, 0]
click at [654, 137] on span "Cuaderno" at bounding box center [648, 139] width 30 height 9
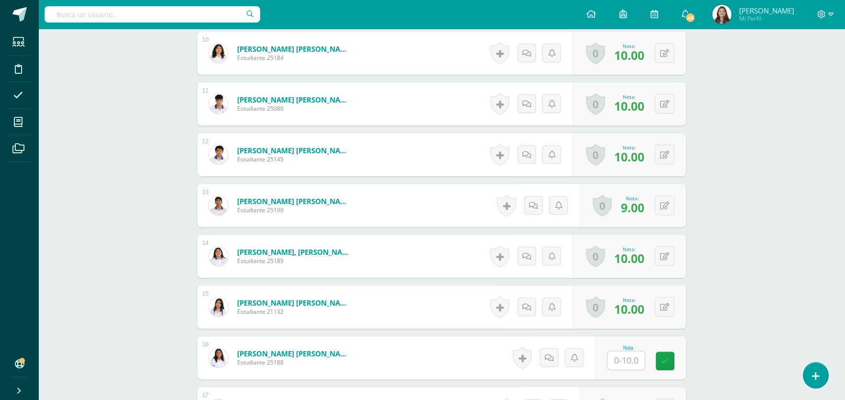
scroll to position [911, 0]
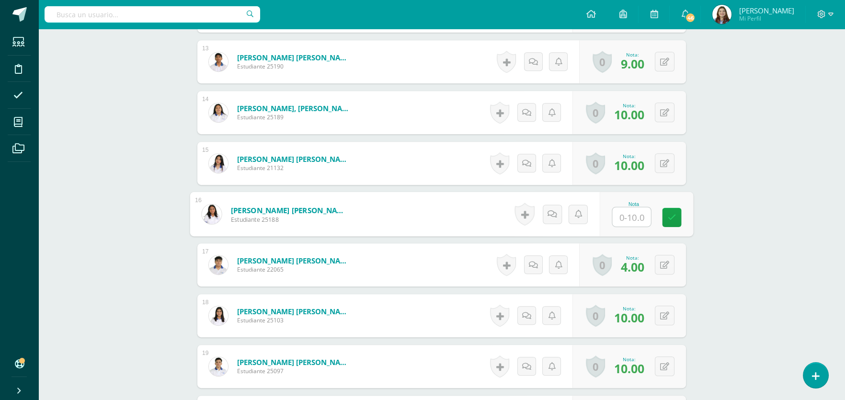
click at [630, 208] on input "text" at bounding box center [632, 216] width 38 height 19
type input "0"
click at [803, 159] on div "Ciencias Sociales y Formación Ciudadana 4 Cuarto Bachillerato en Ciencias y Let…" at bounding box center [441, 11] width 807 height 1786
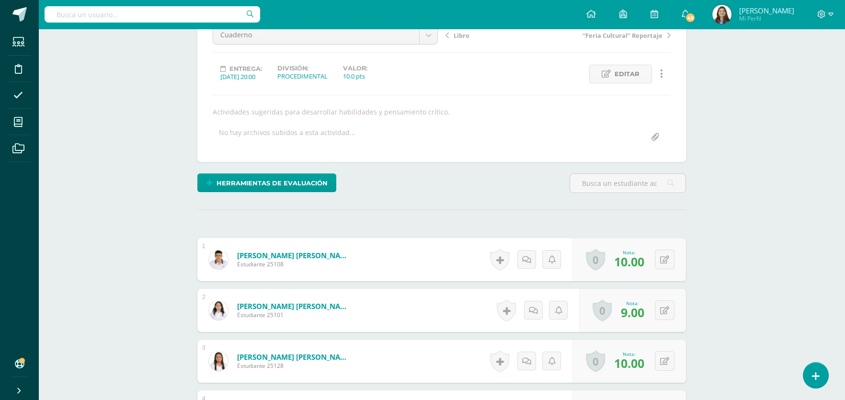
scroll to position [97, 0]
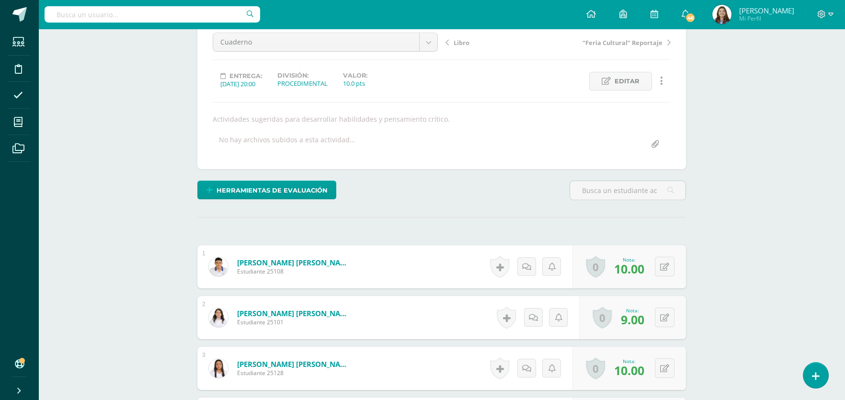
drag, startPoint x: 498, startPoint y: 221, endPoint x: 478, endPoint y: 203, distance: 27.5
